Goal: Information Seeking & Learning: Learn about a topic

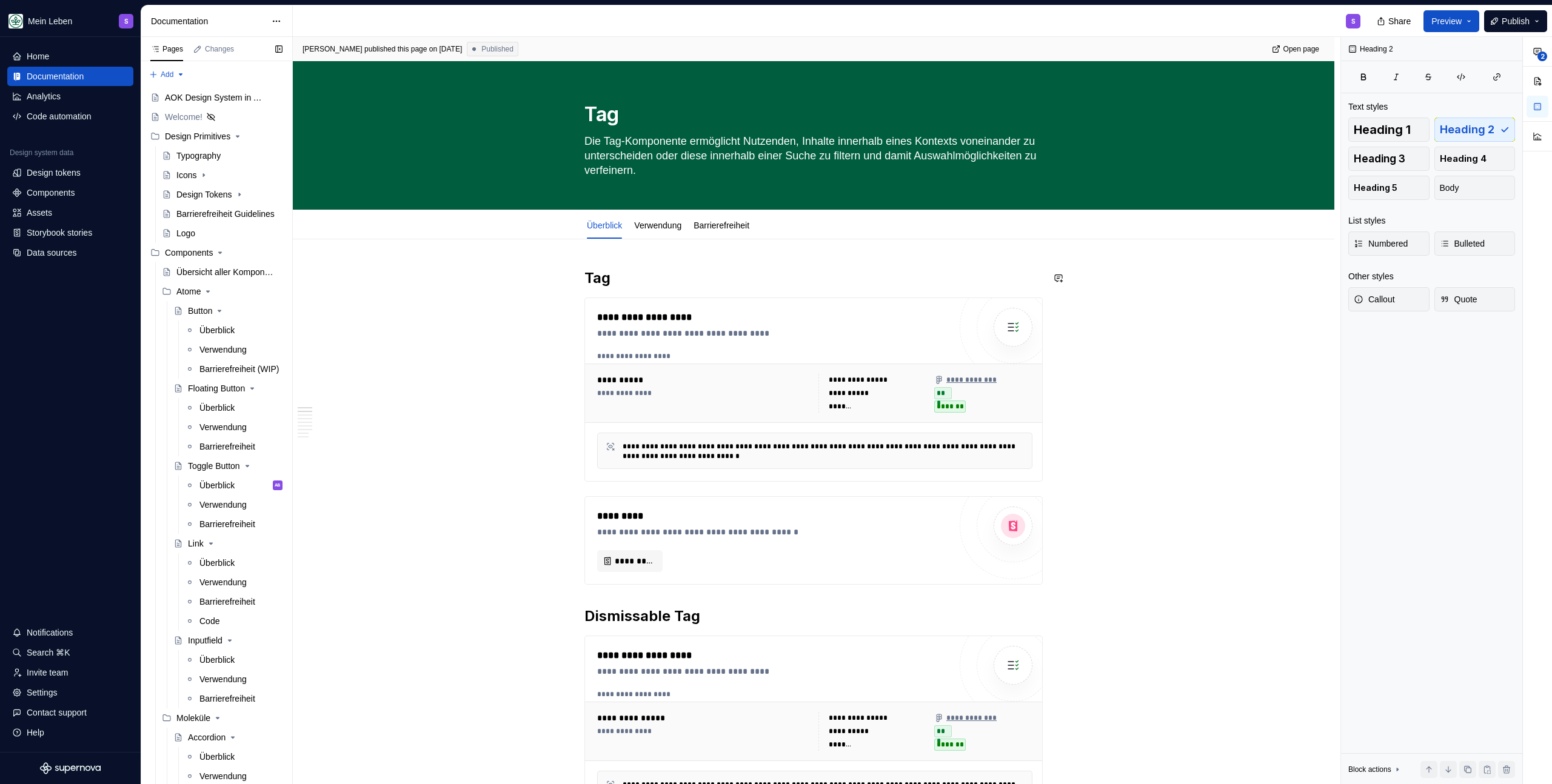
scroll to position [619, 0]
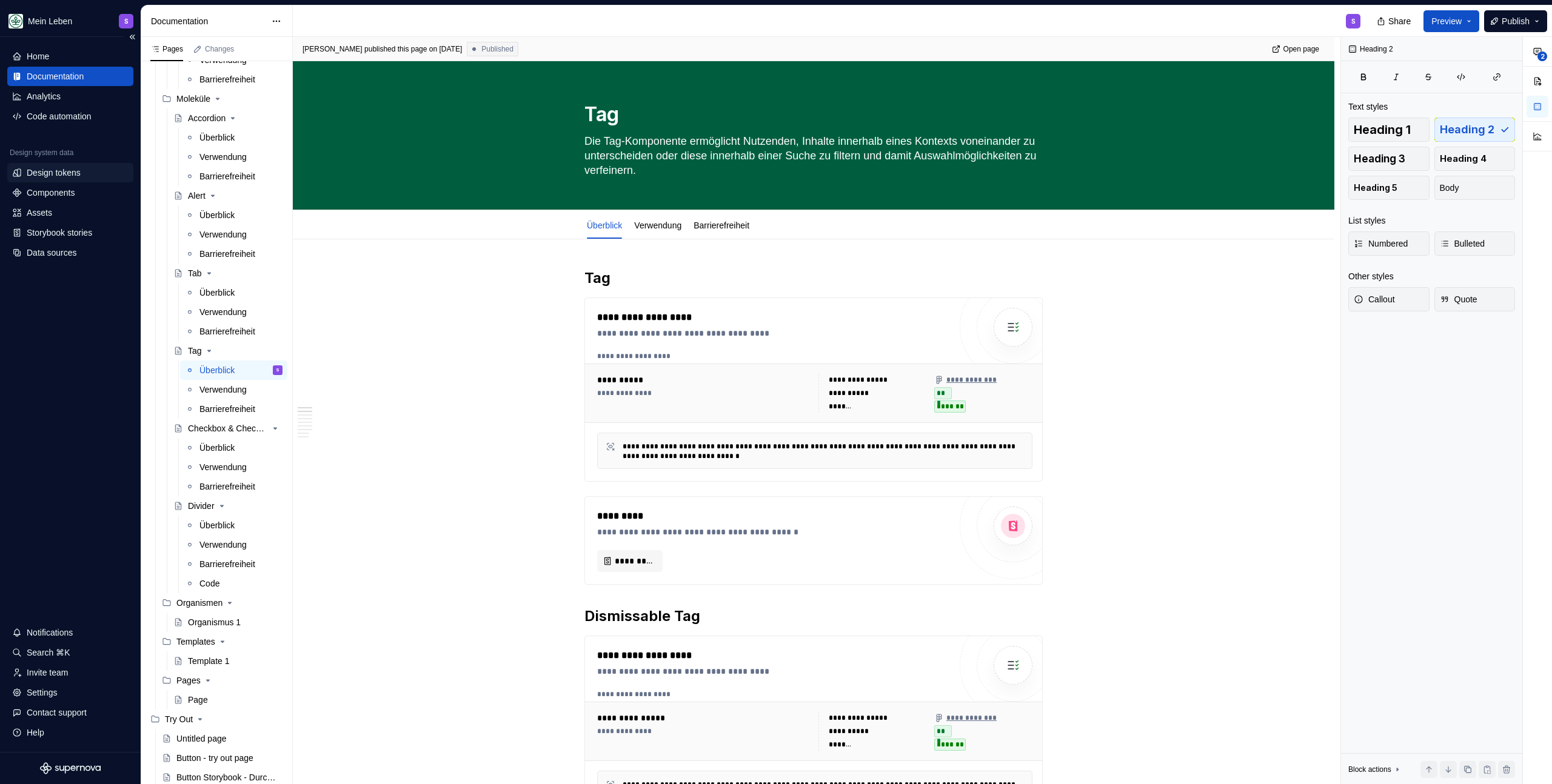
click at [56, 167] on div "Design tokens" at bounding box center [53, 172] width 54 height 12
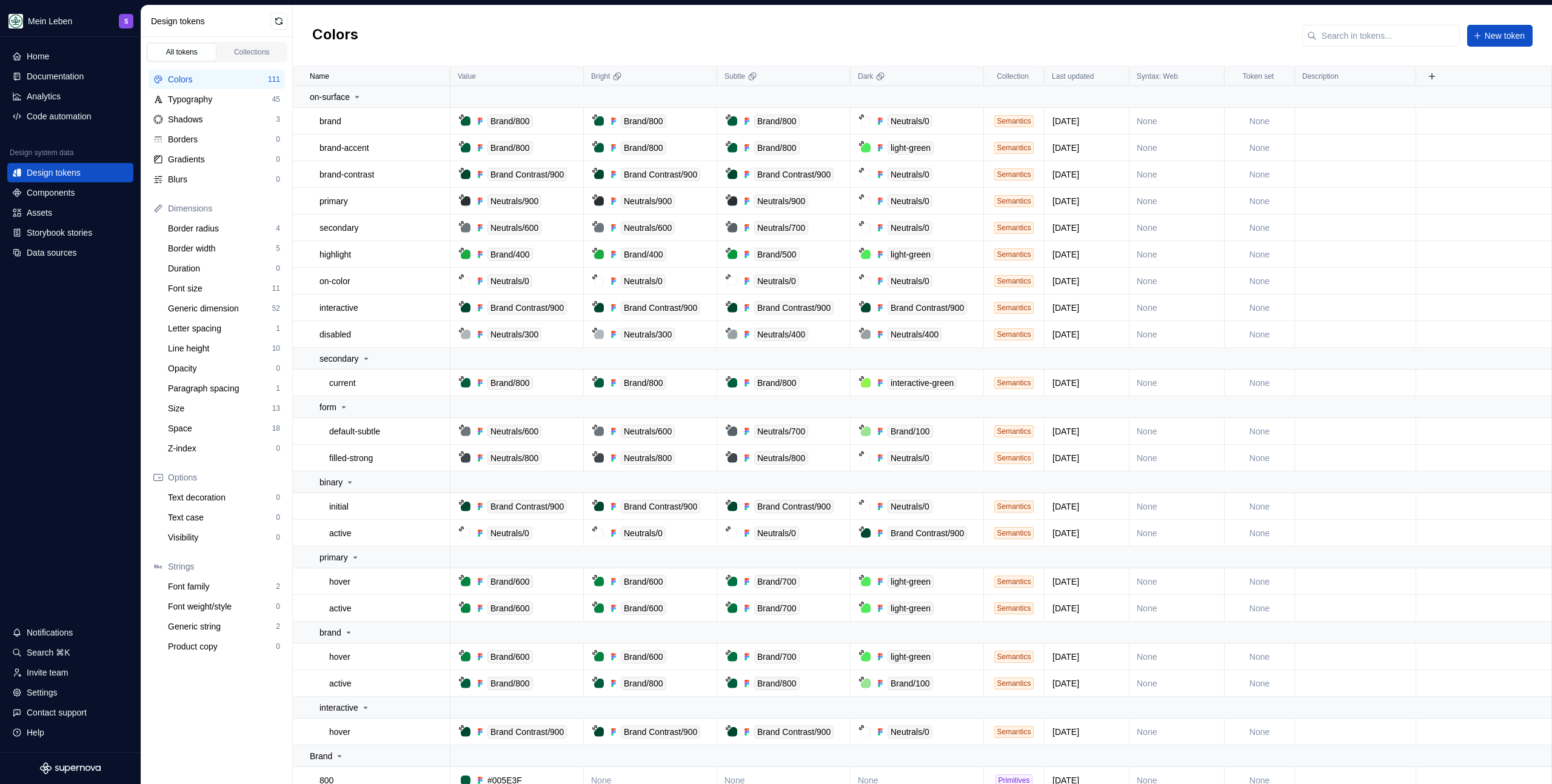
click at [478, 37] on div "Colors New token" at bounding box center [922, 36] width 1259 height 61
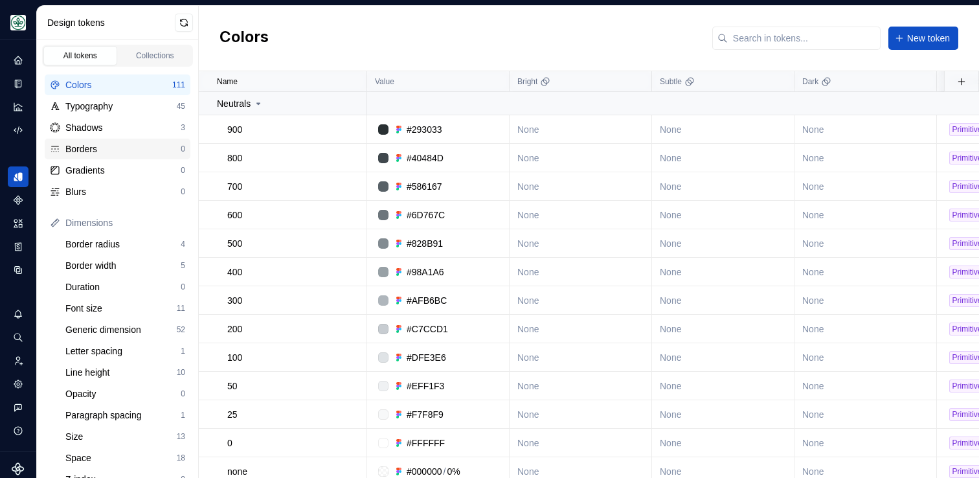
click at [84, 153] on div "Borders" at bounding box center [122, 148] width 115 height 13
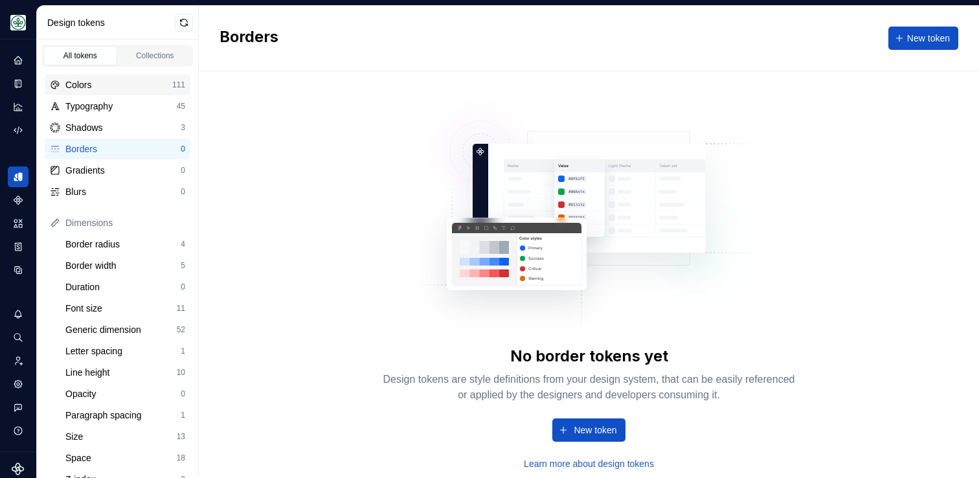
click at [93, 89] on div "Colors" at bounding box center [118, 84] width 107 height 13
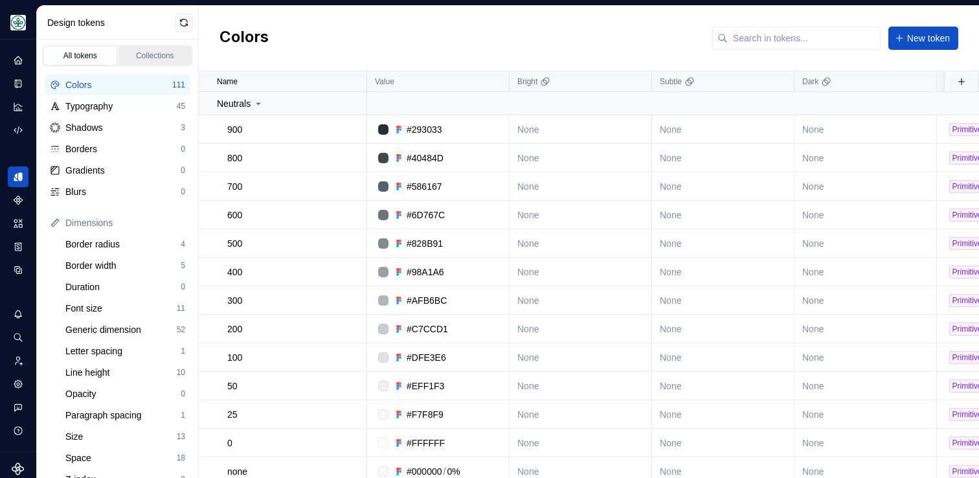
click at [157, 54] on div "Collections" at bounding box center [155, 56] width 65 height 10
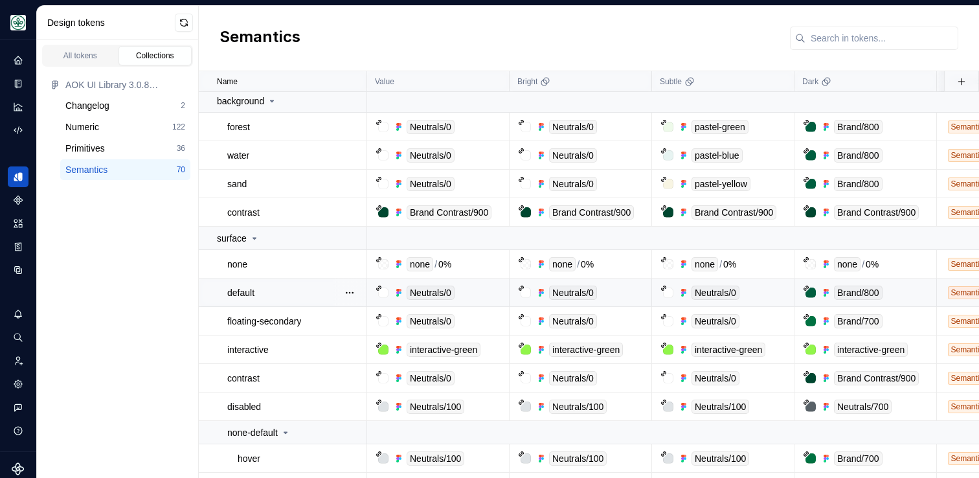
scroll to position [15, 0]
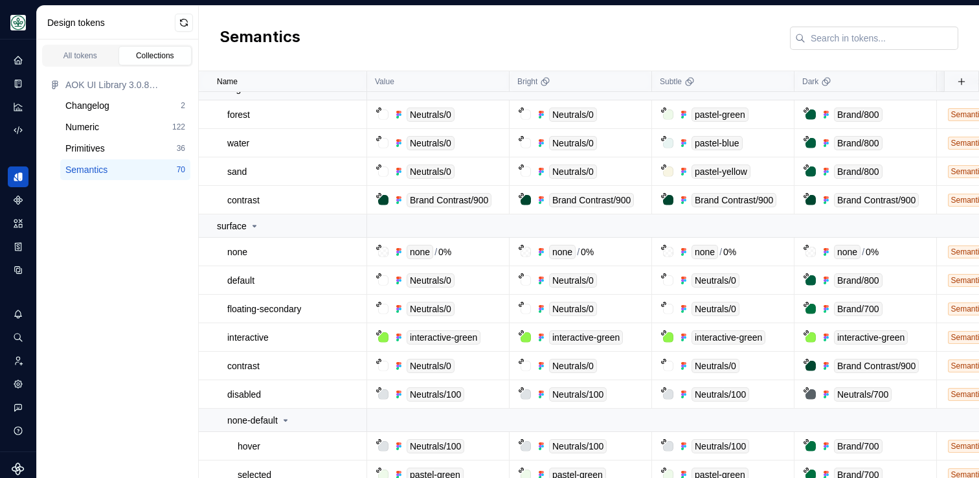
click at [851, 38] on input "text" at bounding box center [881, 38] width 153 height 23
type input "n"
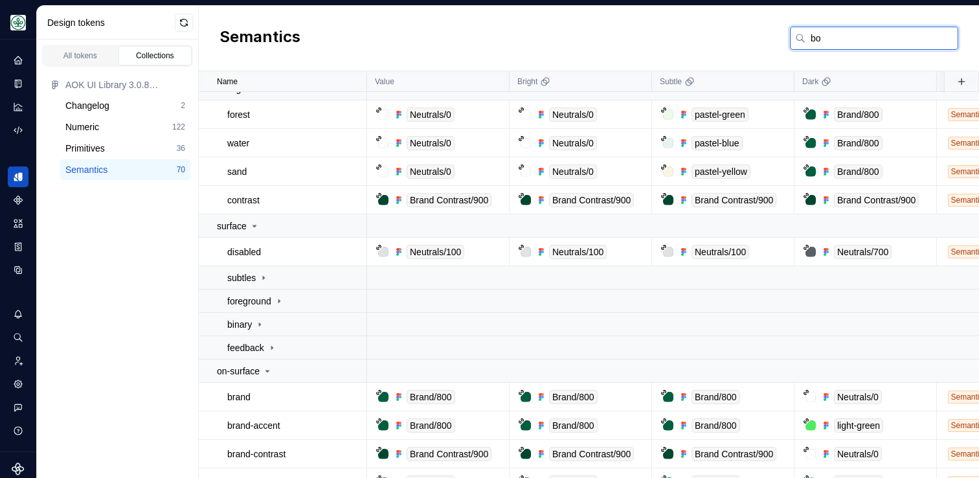
scroll to position [0, 0]
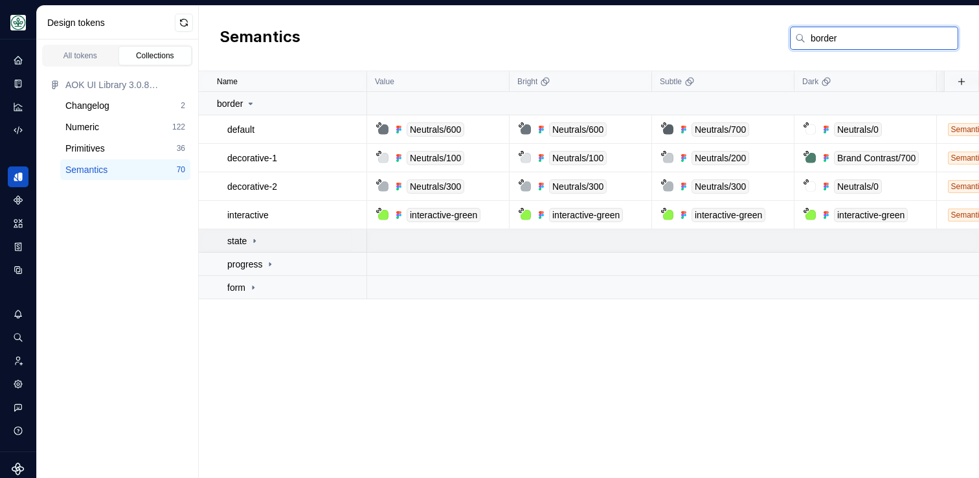
type input "border"
click at [253, 243] on icon at bounding box center [254, 241] width 10 height 10
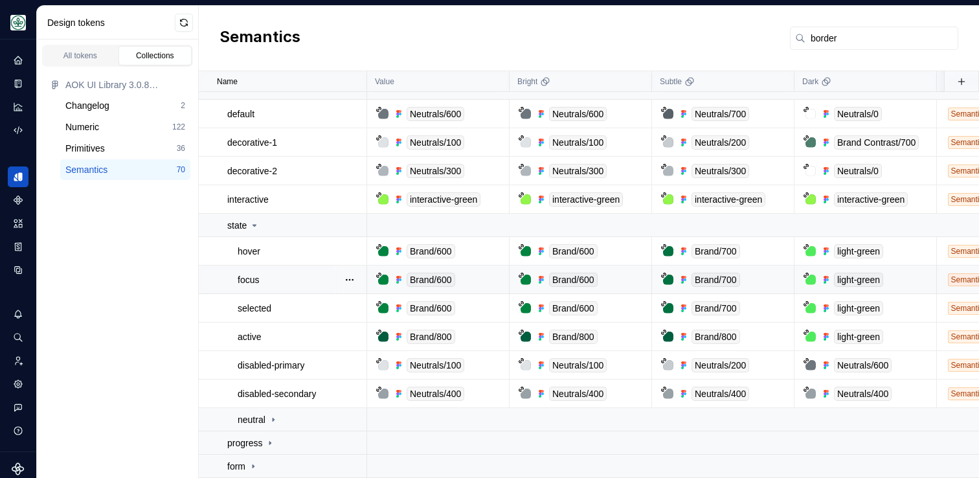
scroll to position [23, 0]
click at [71, 56] on div "All tokens" at bounding box center [80, 56] width 65 height 10
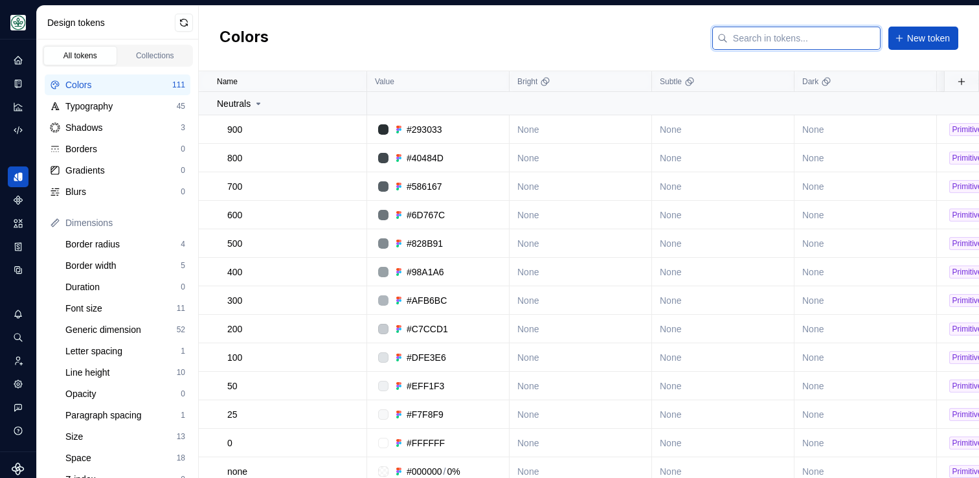
click at [833, 36] on input "text" at bounding box center [804, 38] width 153 height 23
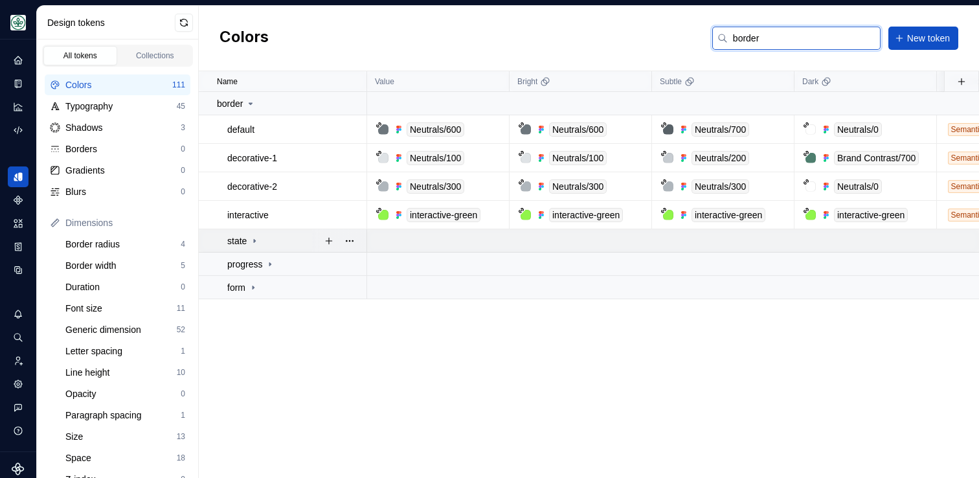
type input "border"
click at [238, 243] on p "state" at bounding box center [236, 240] width 19 height 13
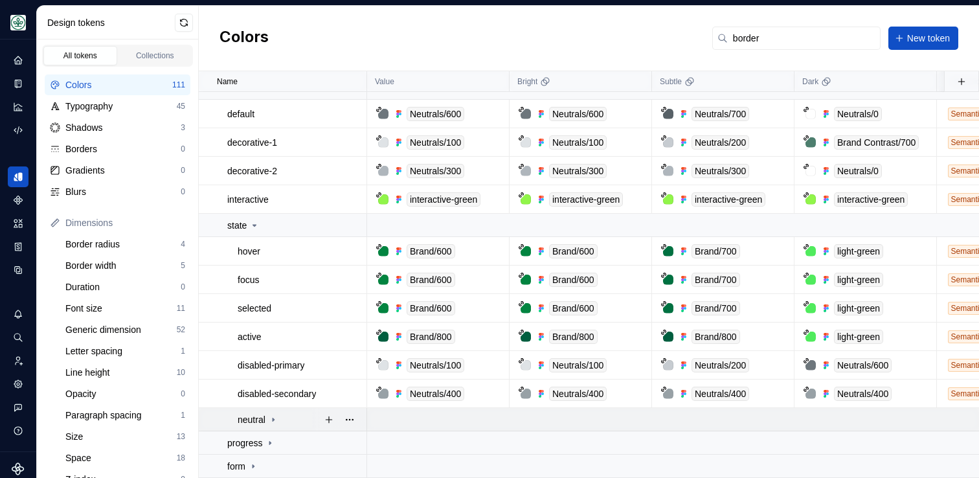
scroll to position [23, 0]
click at [249, 460] on div "form" at bounding box center [242, 466] width 31 height 13
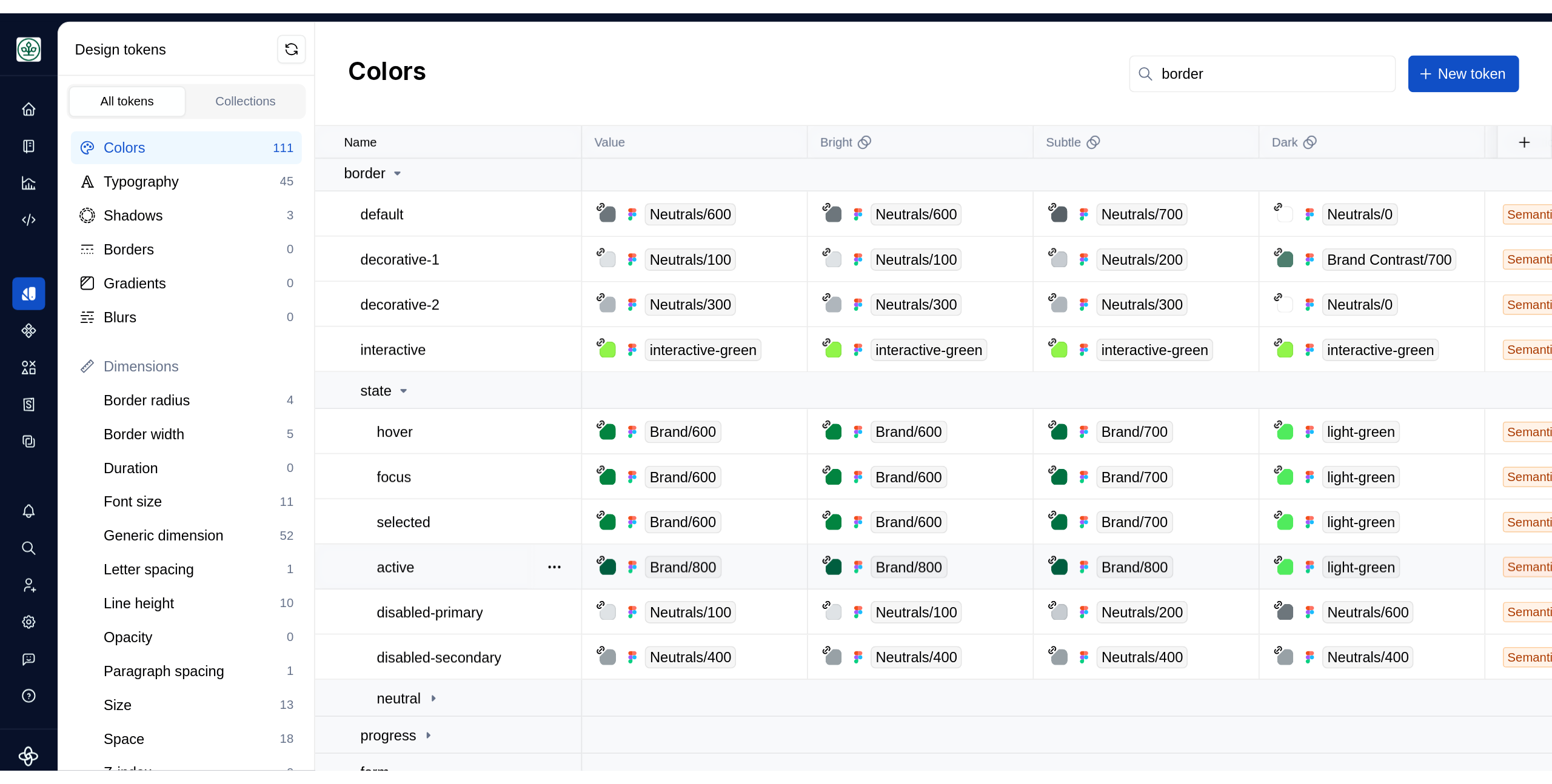
scroll to position [0, 0]
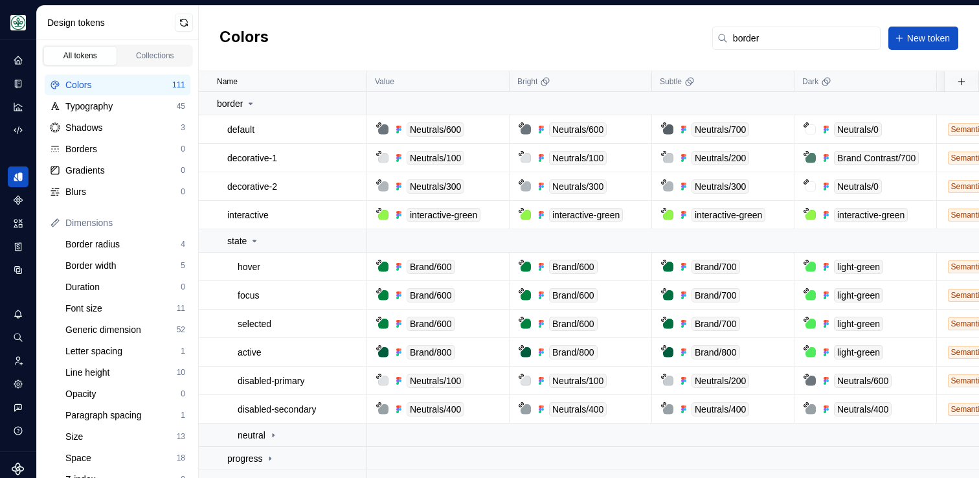
click at [547, 32] on div "Colors border New token" at bounding box center [589, 38] width 780 height 65
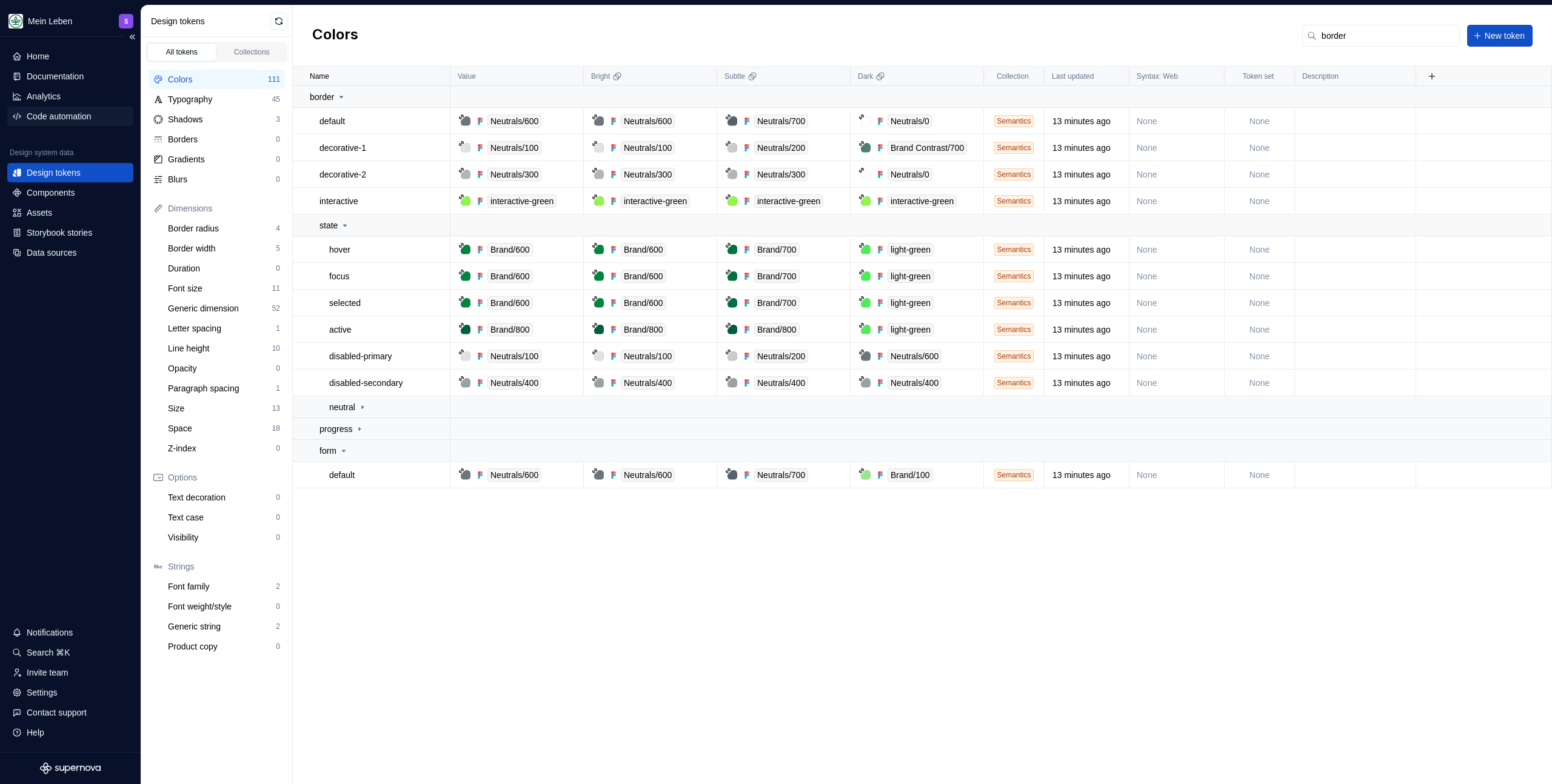
click at [66, 112] on div "Code automation" at bounding box center [58, 116] width 65 height 12
